Goal: Task Accomplishment & Management: Manage account settings

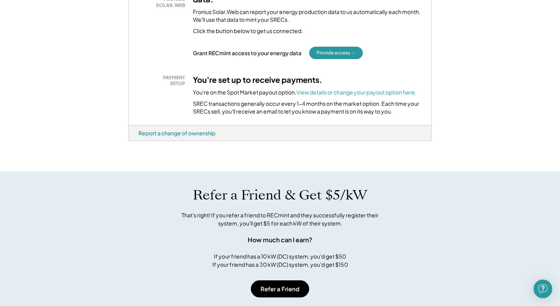
scroll to position [229, 0]
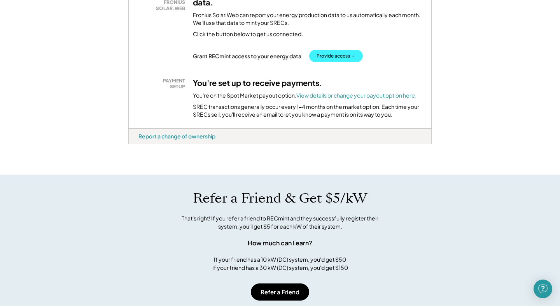
click at [341, 54] on button "Provide access →" at bounding box center [336, 56] width 54 height 12
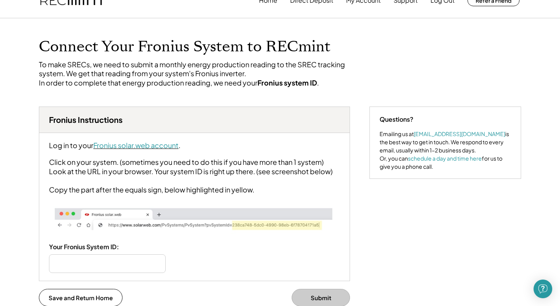
scroll to position [18, 0]
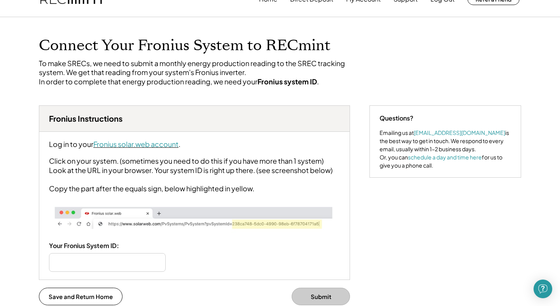
click at [131, 149] on font "Fronius solar.web account" at bounding box center [135, 144] width 85 height 9
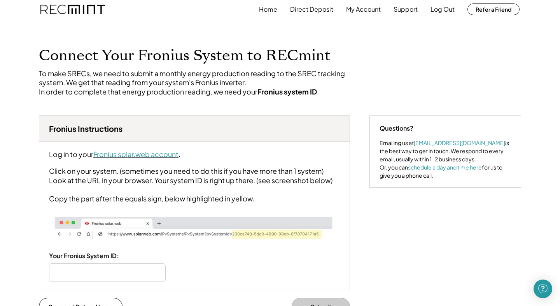
scroll to position [0, 0]
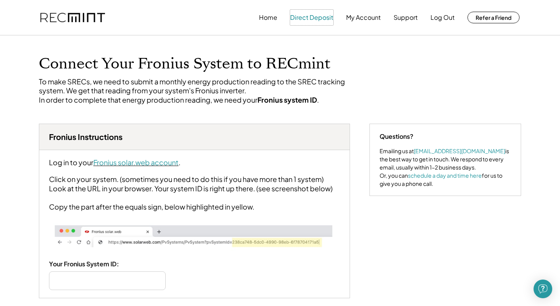
click at [310, 18] on button "Direct Deposit" at bounding box center [311, 18] width 43 height 16
